Goal: Find specific page/section: Find specific page/section

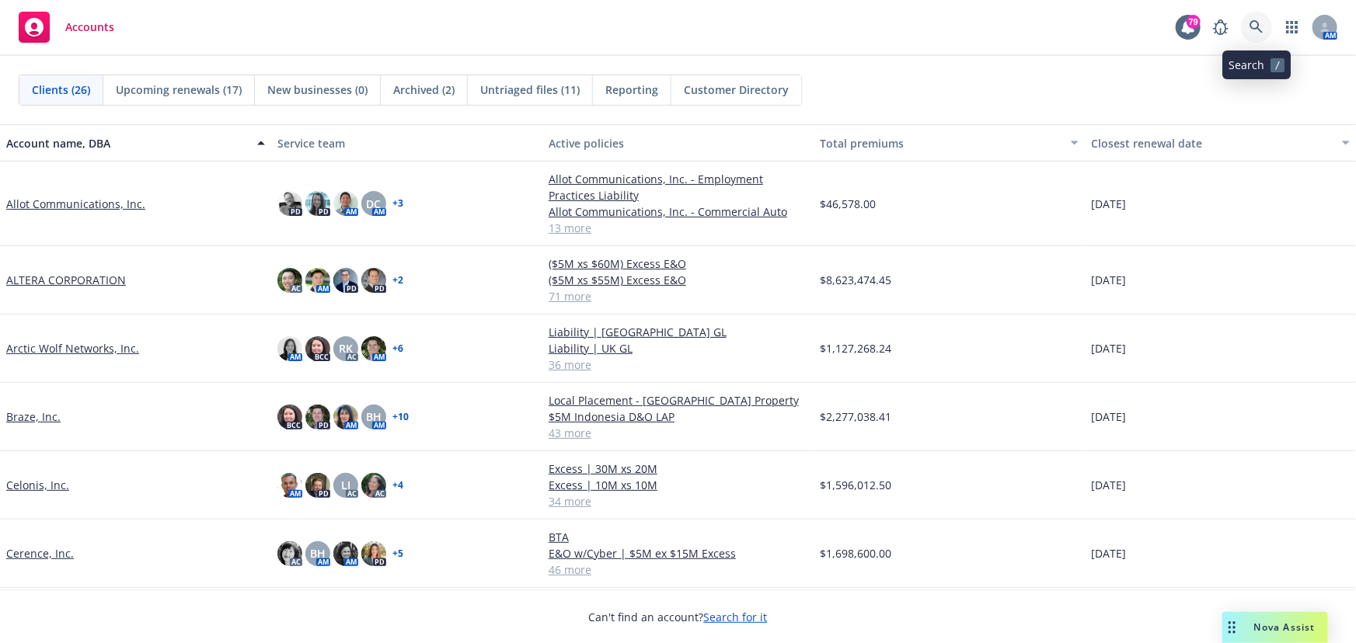
click at [1257, 23] on icon at bounding box center [1257, 27] width 14 height 14
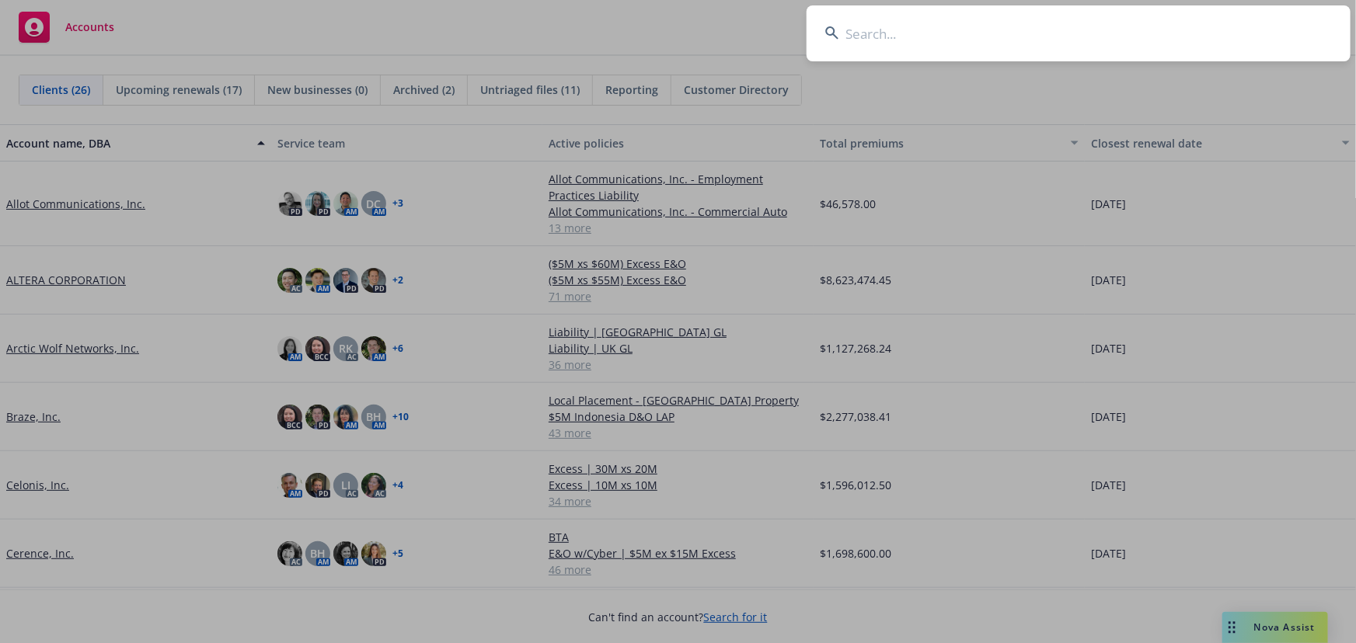
type input "["
type input "pax"
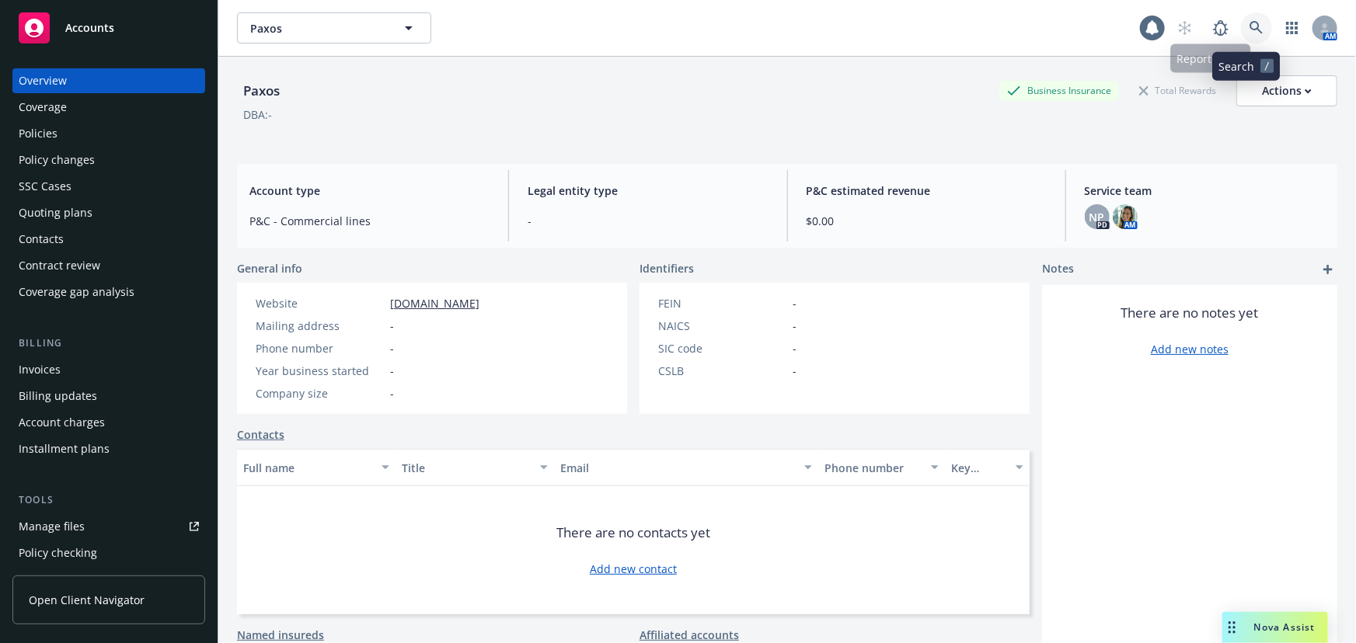
click at [1250, 22] on icon at bounding box center [1257, 28] width 14 height 14
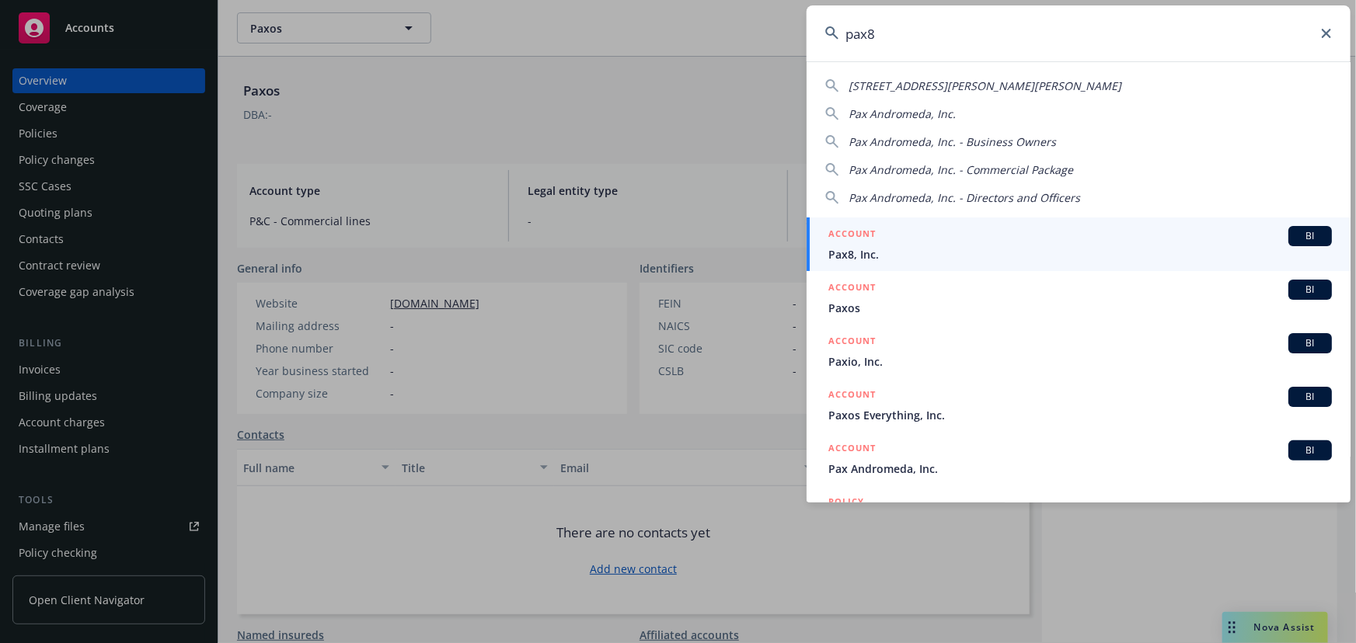
type input "pax8"
click at [1295, 235] on span "BI" at bounding box center [1310, 236] width 31 height 14
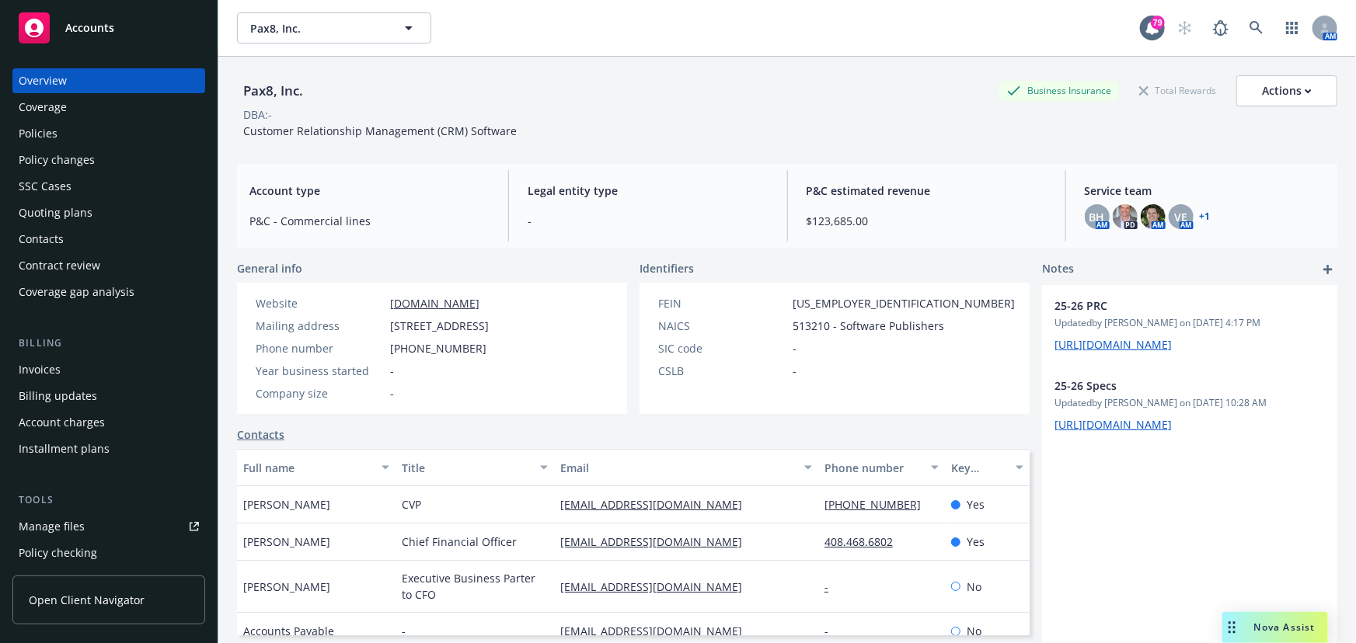
click at [30, 120] on div "Overview Coverage Policies Policy changes SSC Cases Quoting plans Contacts Cont…" at bounding box center [108, 186] width 193 height 236
click at [31, 137] on div "Policies" at bounding box center [38, 133] width 39 height 25
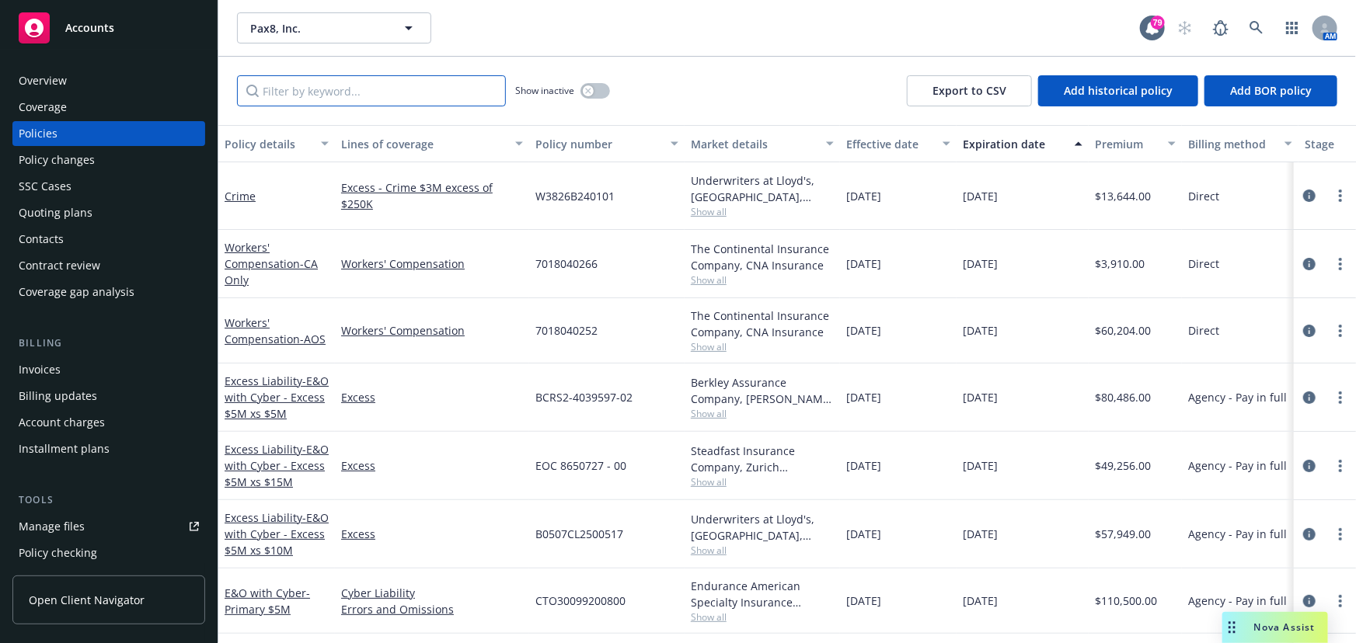
click at [288, 101] on input "Filter by keyword..." at bounding box center [371, 90] width 269 height 31
type input "local"
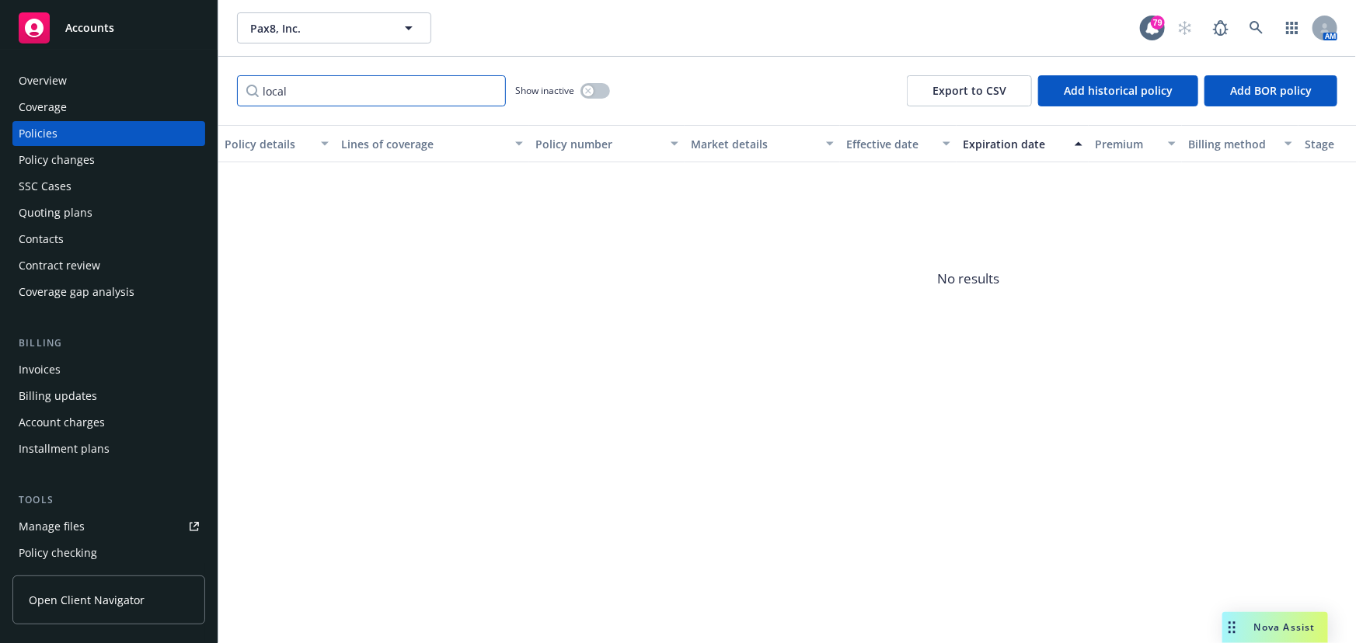
drag, startPoint x: 299, startPoint y: 96, endPoint x: 201, endPoint y: 92, distance: 98.0
click at [201, 92] on div "Accounts Overview Coverage Policies Policy changes SSC Cases Quoting plans Cont…" at bounding box center [678, 321] width 1356 height 643
